Goal: Participate in discussion

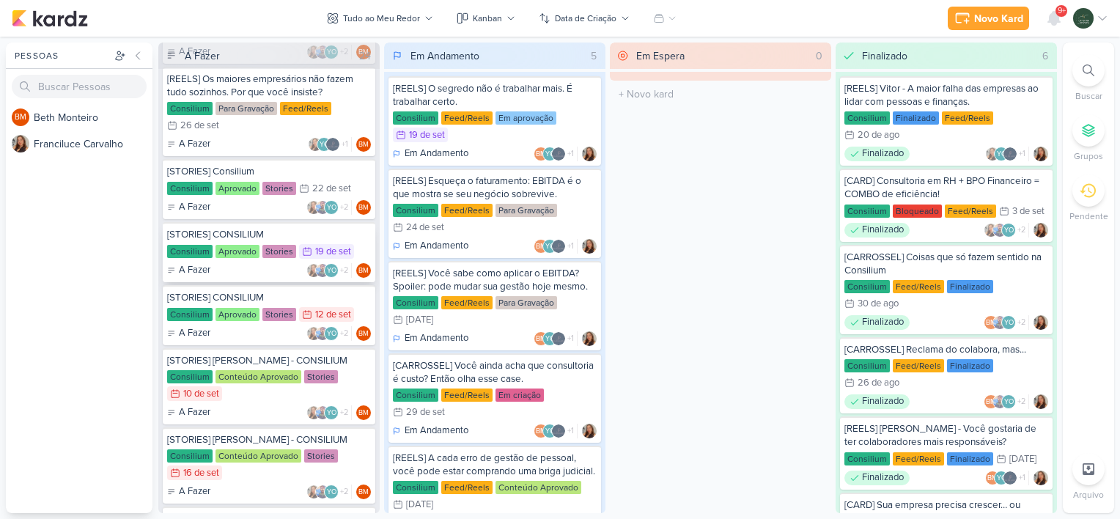
scroll to position [103, 0]
click at [293, 296] on div "[STORIES] CONSILIUM" at bounding box center [269, 296] width 204 height 13
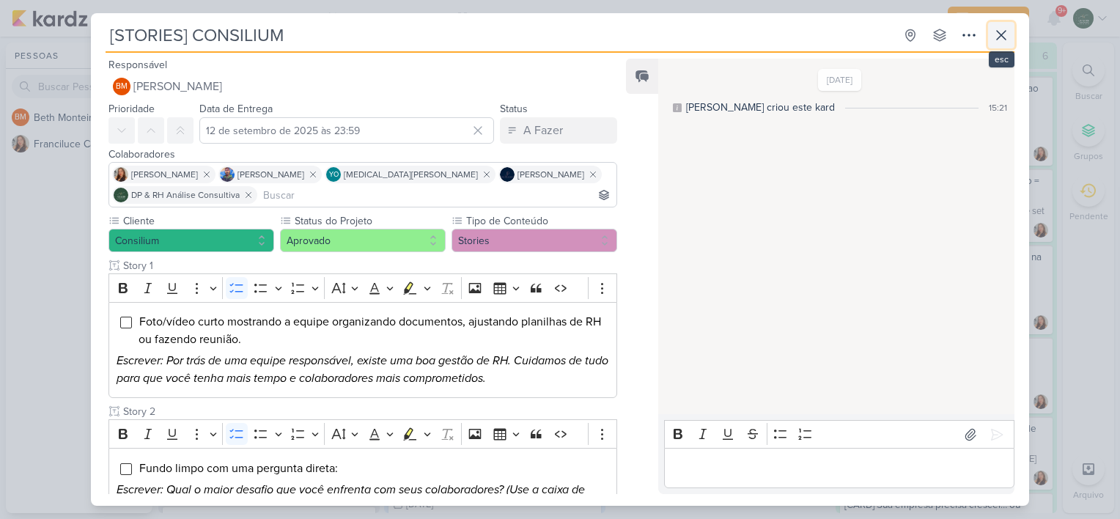
click at [1002, 32] on icon at bounding box center [1002, 35] width 18 height 18
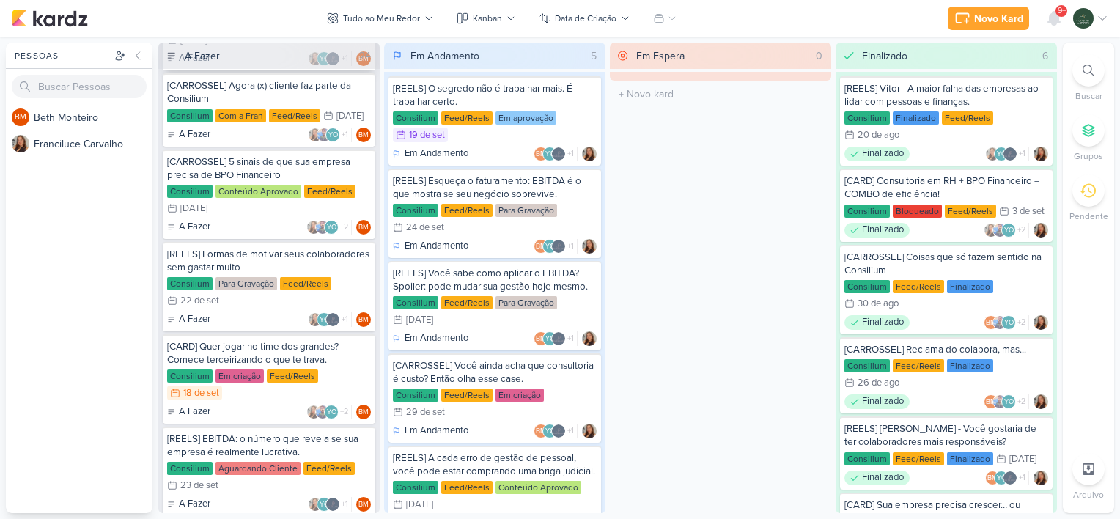
scroll to position [787, 0]
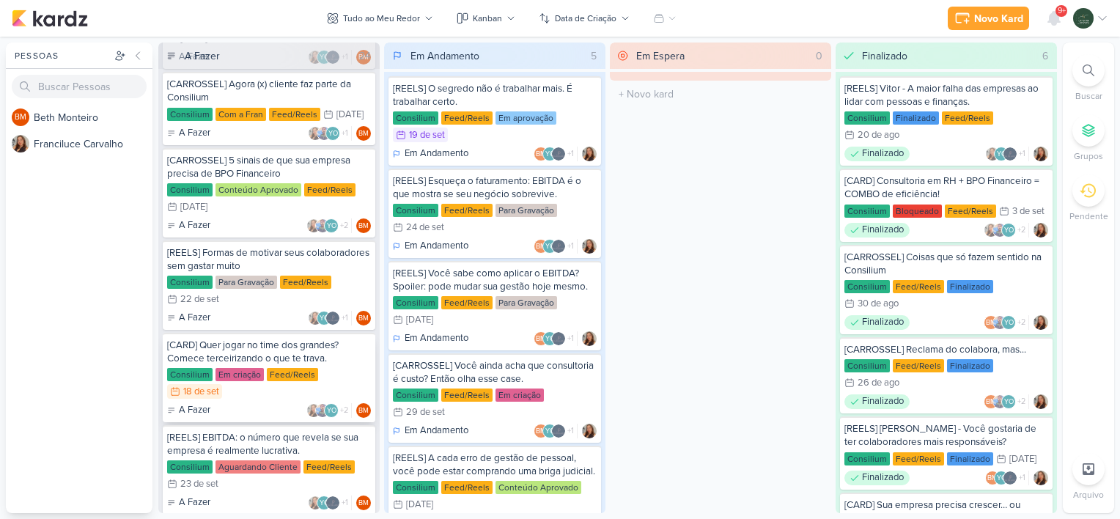
click at [262, 403] on div "A Fazer YO +2 BM" at bounding box center [269, 410] width 204 height 15
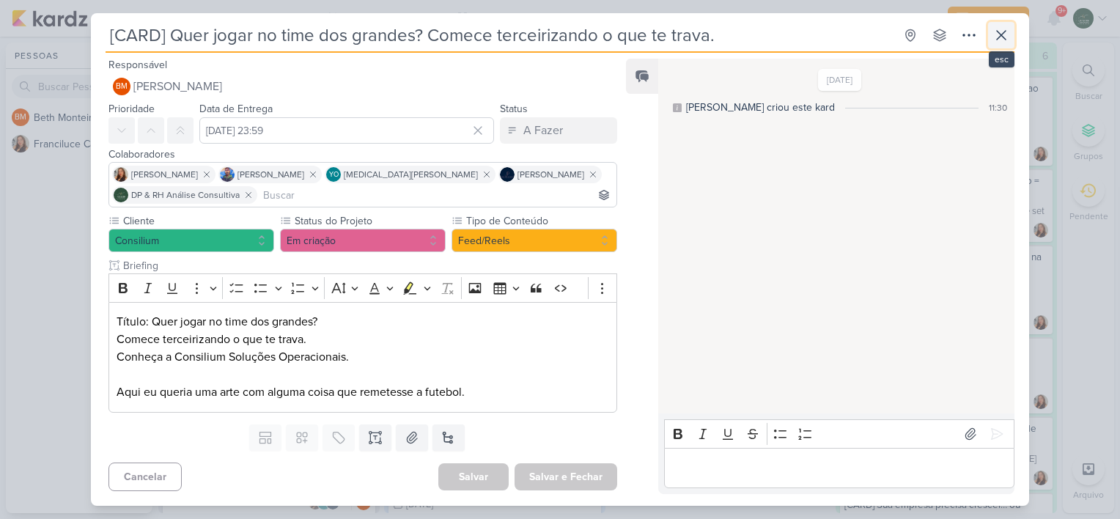
click at [1002, 39] on icon at bounding box center [1002, 35] width 18 height 18
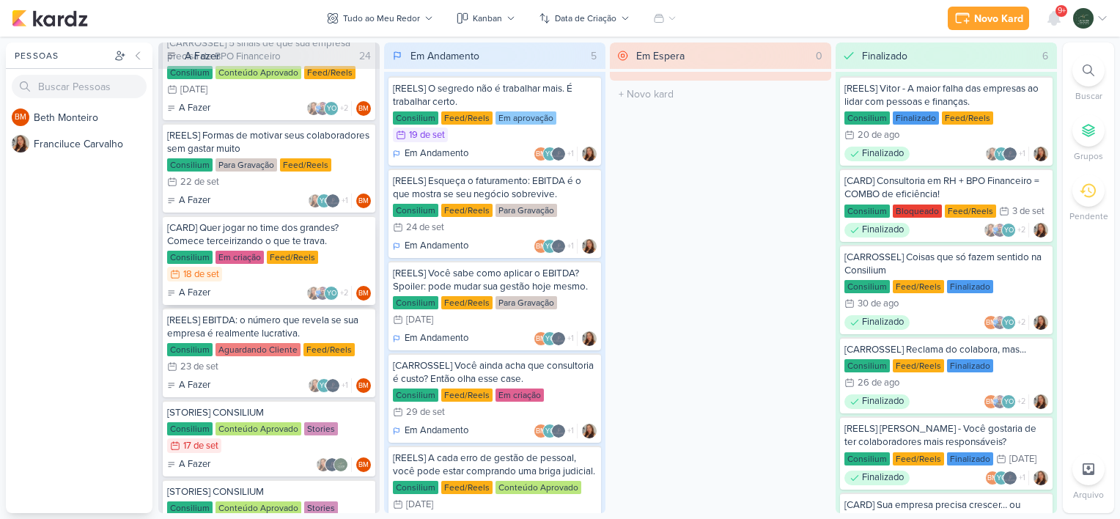
scroll to position [936, 0]
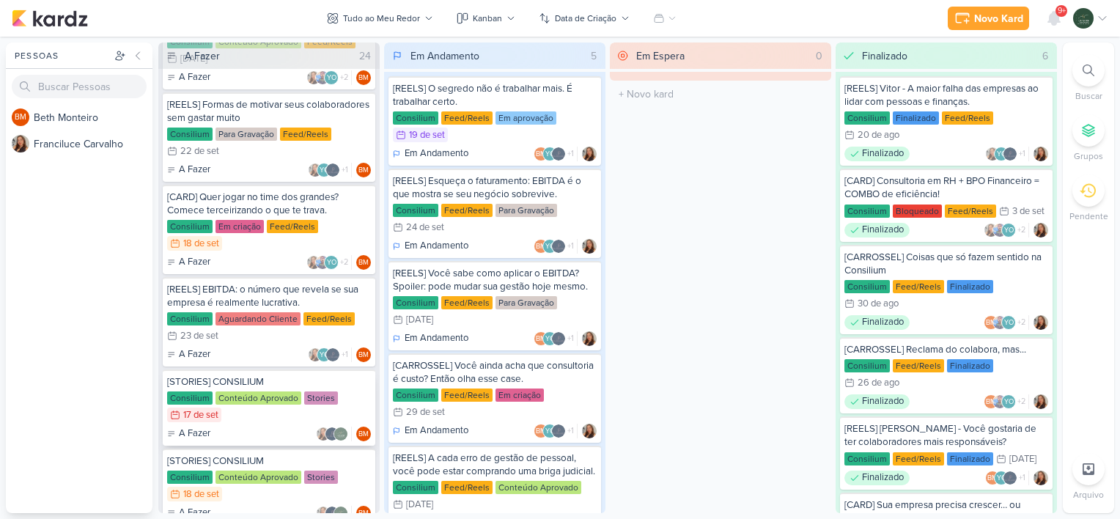
click at [274, 427] on div "A Fazer BM" at bounding box center [269, 434] width 204 height 15
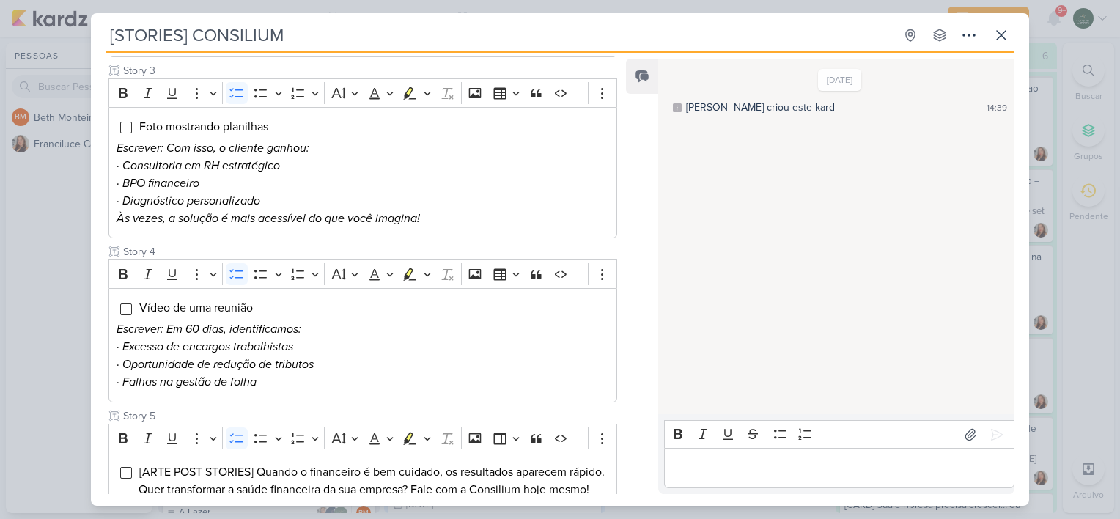
scroll to position [499, 0]
click at [994, 33] on icon at bounding box center [1002, 35] width 18 height 18
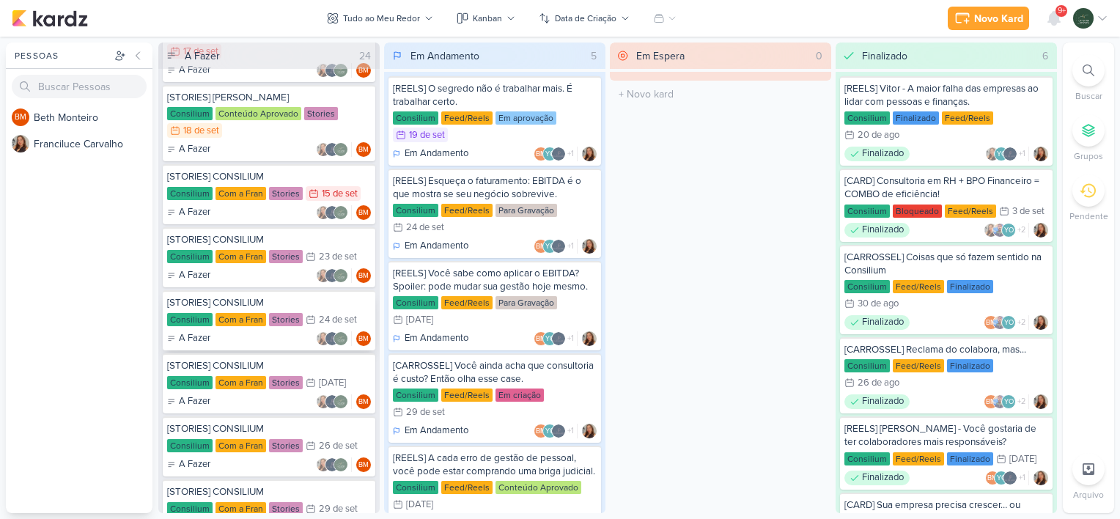
scroll to position [1396, 0]
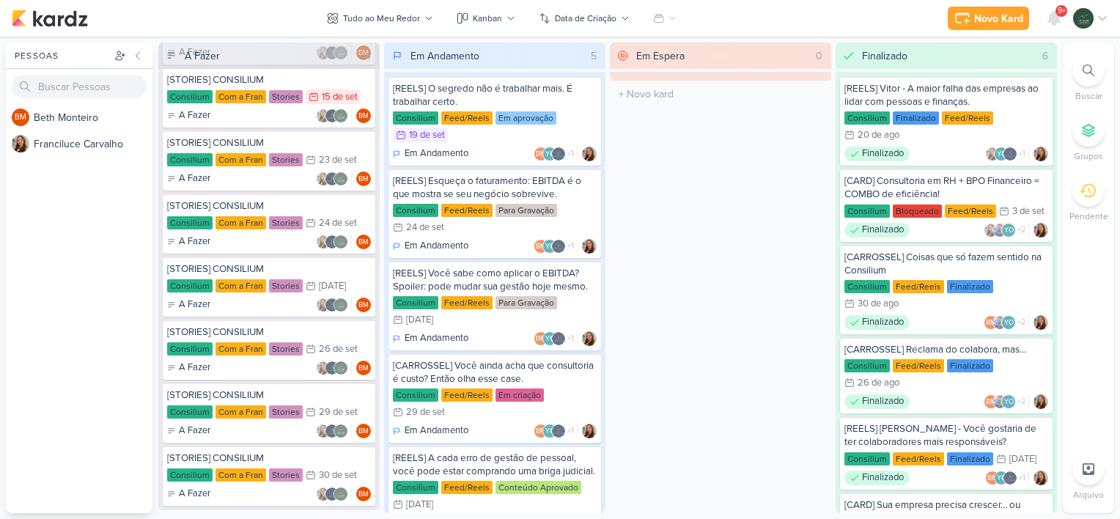
click at [170, 53] on icon at bounding box center [171, 55] width 7 height 5
click at [199, 53] on div "A Fazer" at bounding box center [202, 55] width 35 height 15
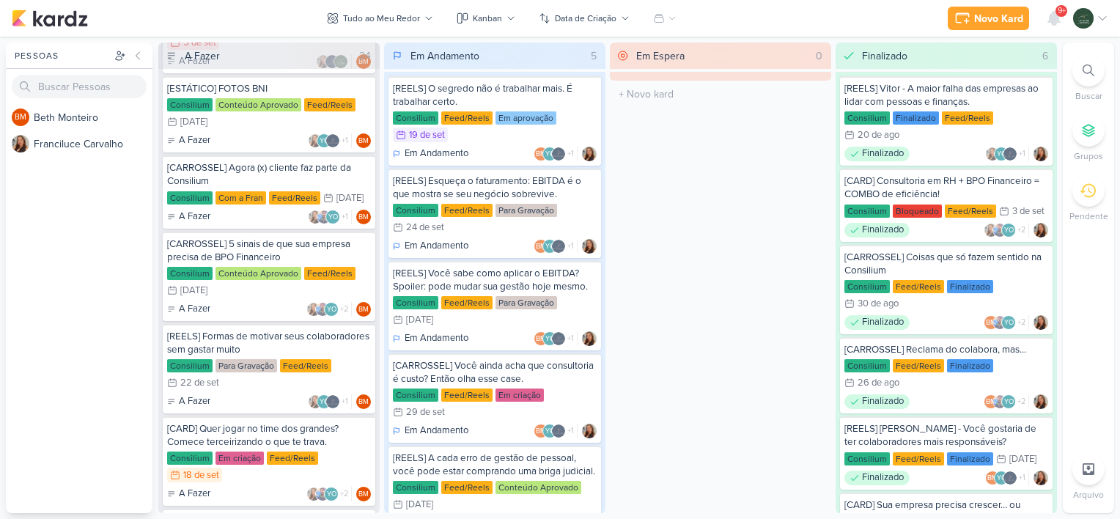
scroll to position [702, 0]
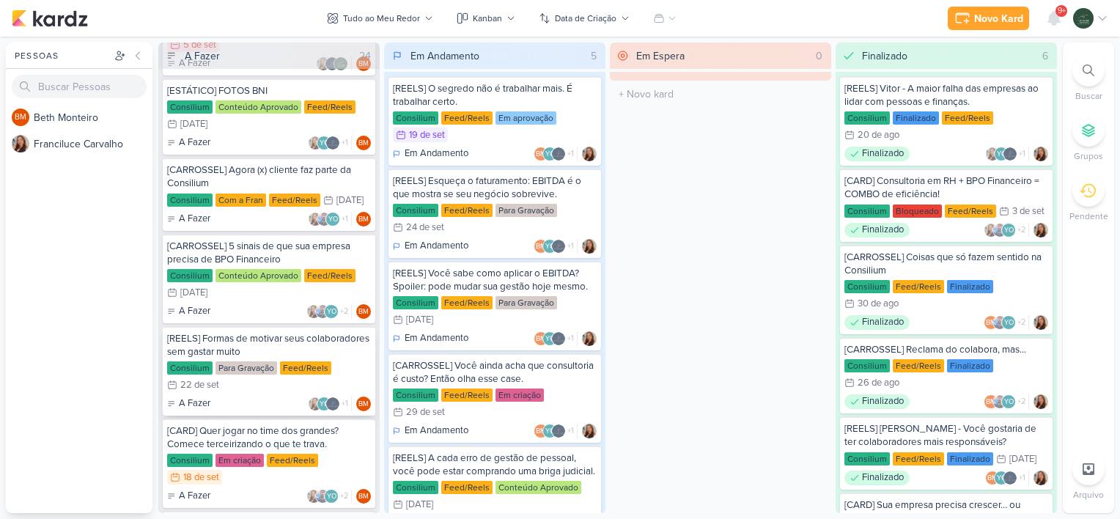
click at [341, 332] on div "[REELS] Formas de motivar seus colaboradores sem gastar muito" at bounding box center [269, 345] width 204 height 26
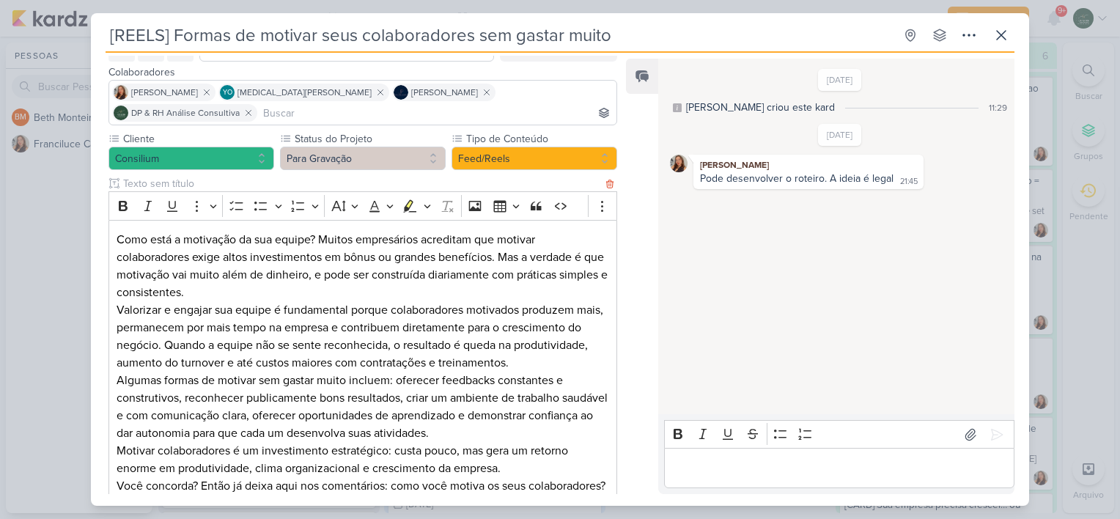
scroll to position [59, 0]
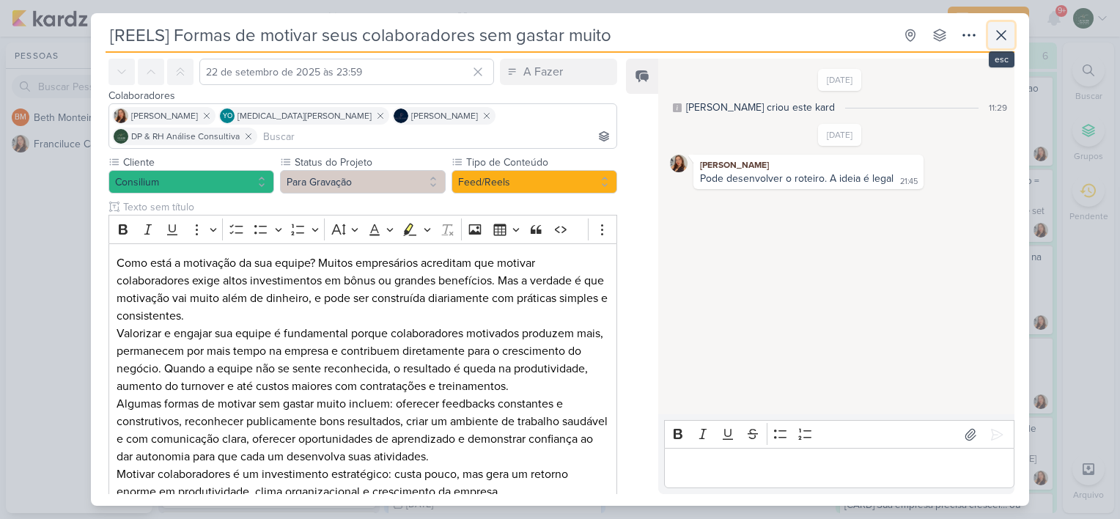
click at [1003, 31] on icon at bounding box center [1002, 35] width 18 height 18
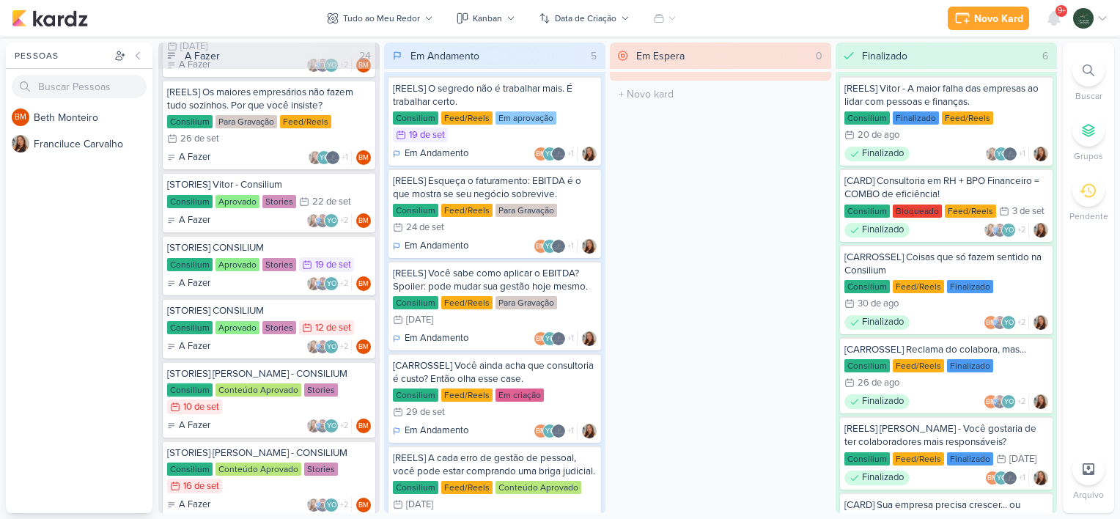
scroll to position [0, 0]
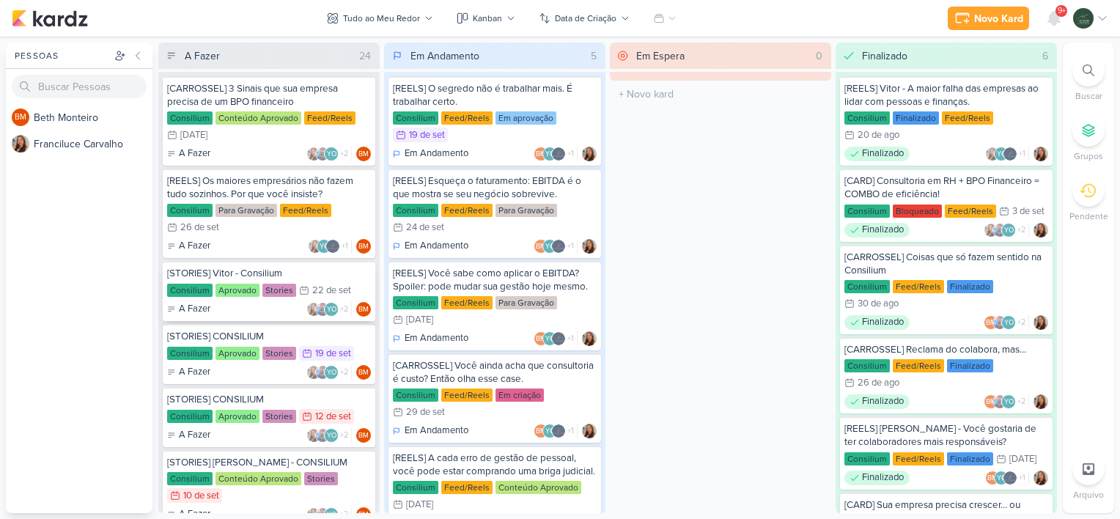
click at [355, 276] on div "[STORIES] Vitor - Consilium" at bounding box center [269, 273] width 204 height 13
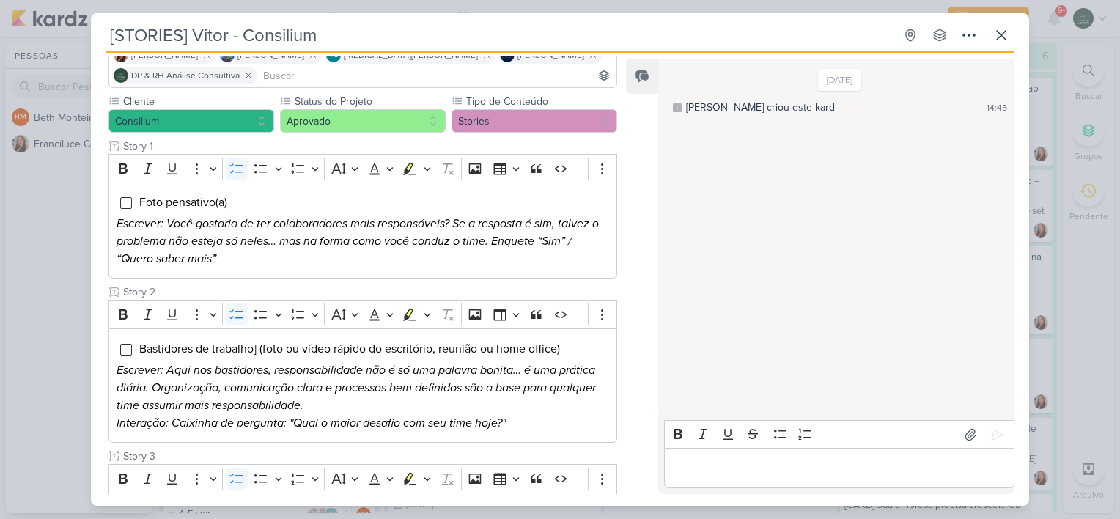
scroll to position [169, 0]
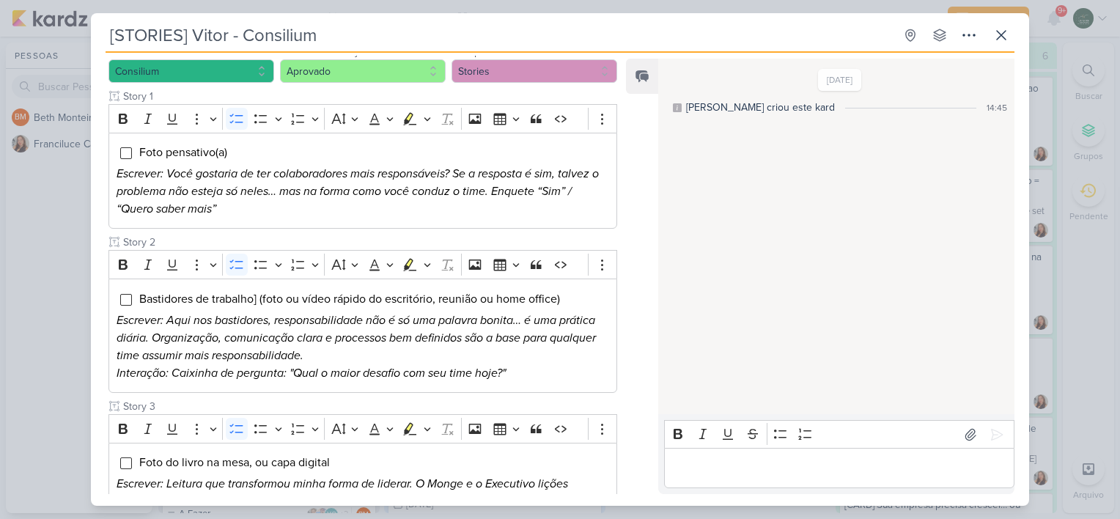
click at [355, 276] on div "Bold Italic Underline More To-do List Bulleted List Bulleted List Numbered List…" at bounding box center [348, 265] width 473 height 28
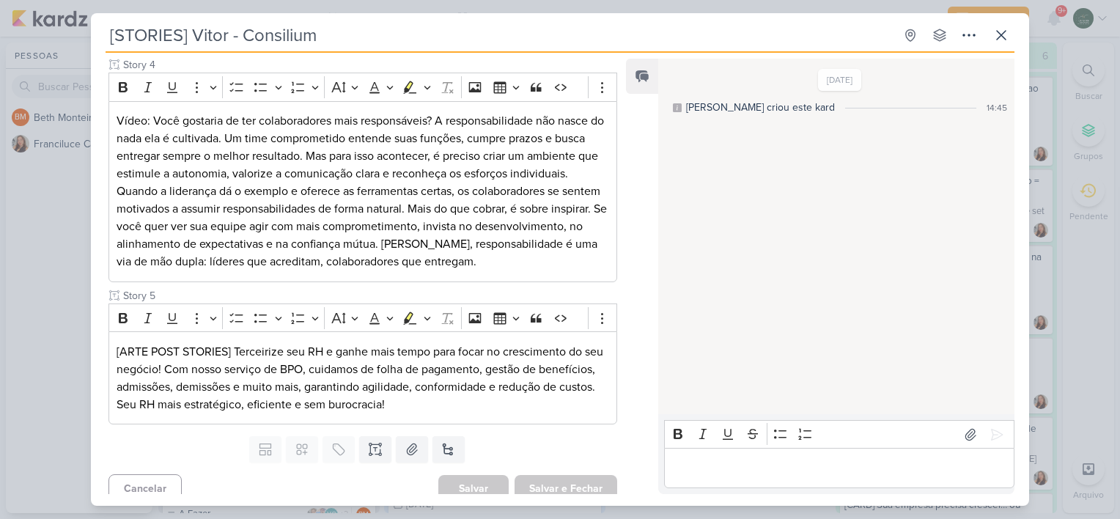
scroll to position [683, 0]
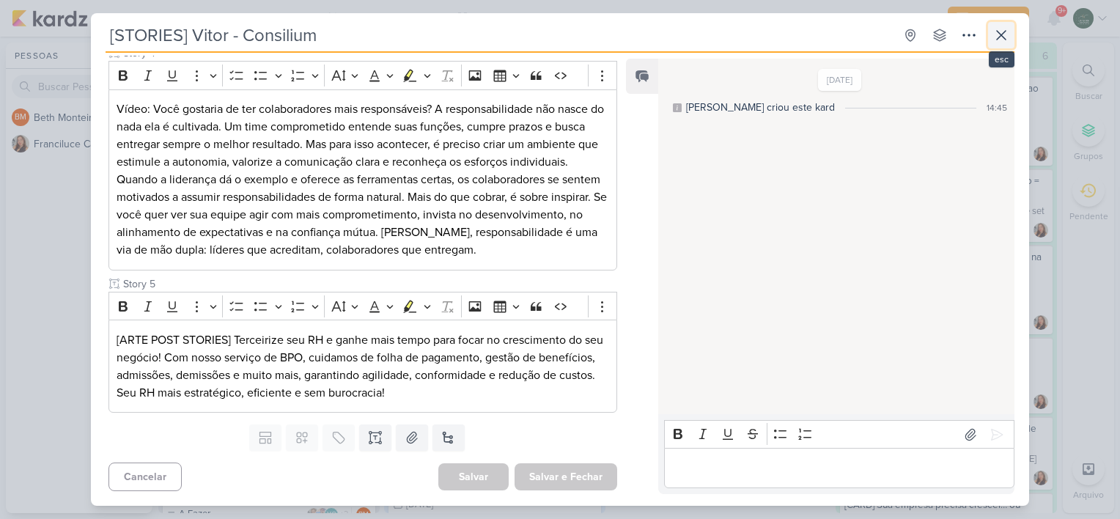
click at [1004, 25] on button at bounding box center [1001, 35] width 26 height 26
